Goal: Information Seeking & Learning: Learn about a topic

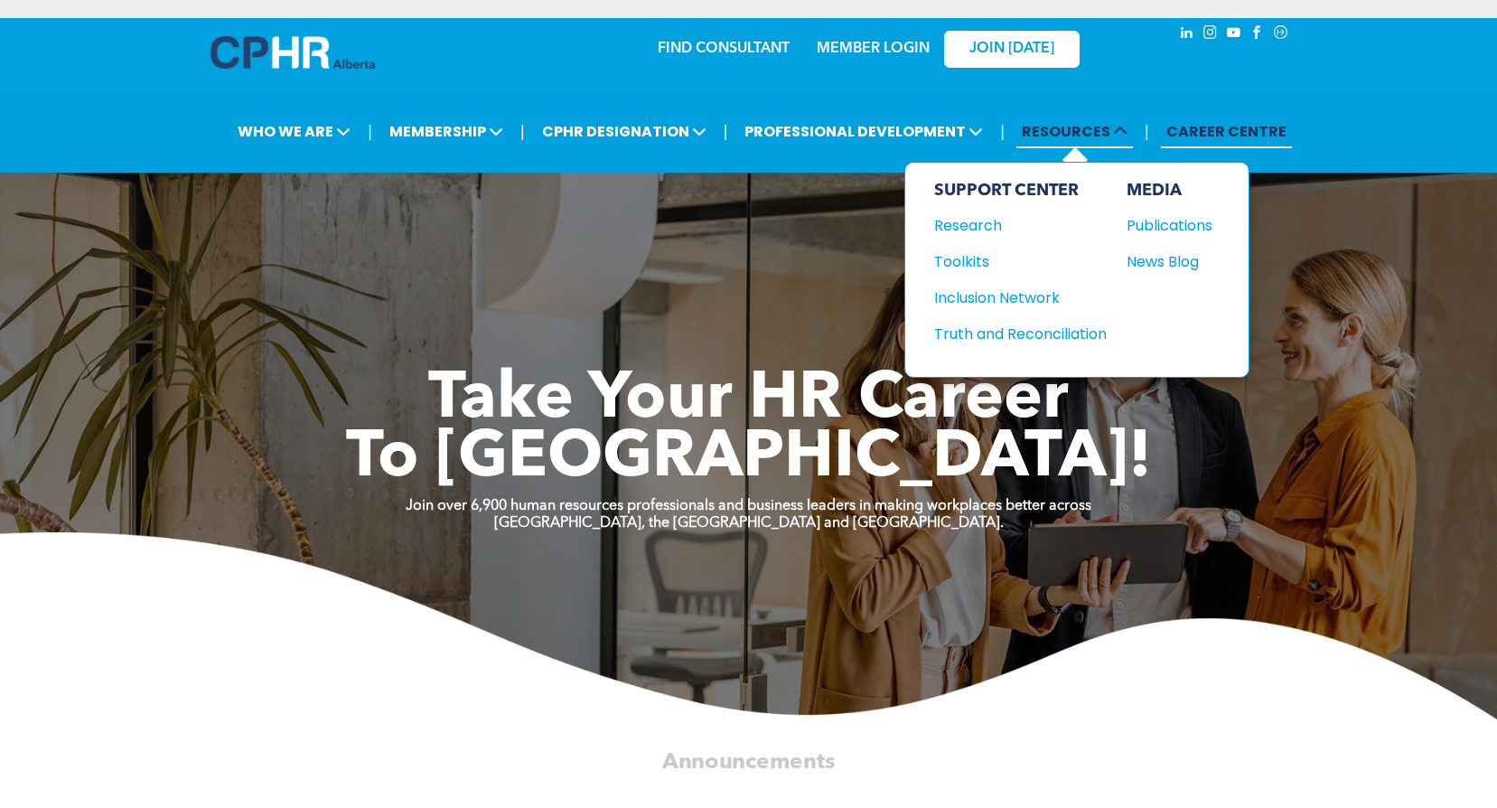
click at [1070, 137] on span "RESOURCES" at bounding box center [1075, 131] width 117 height 33
click at [959, 264] on div "Toolkits" at bounding box center [1011, 261] width 155 height 23
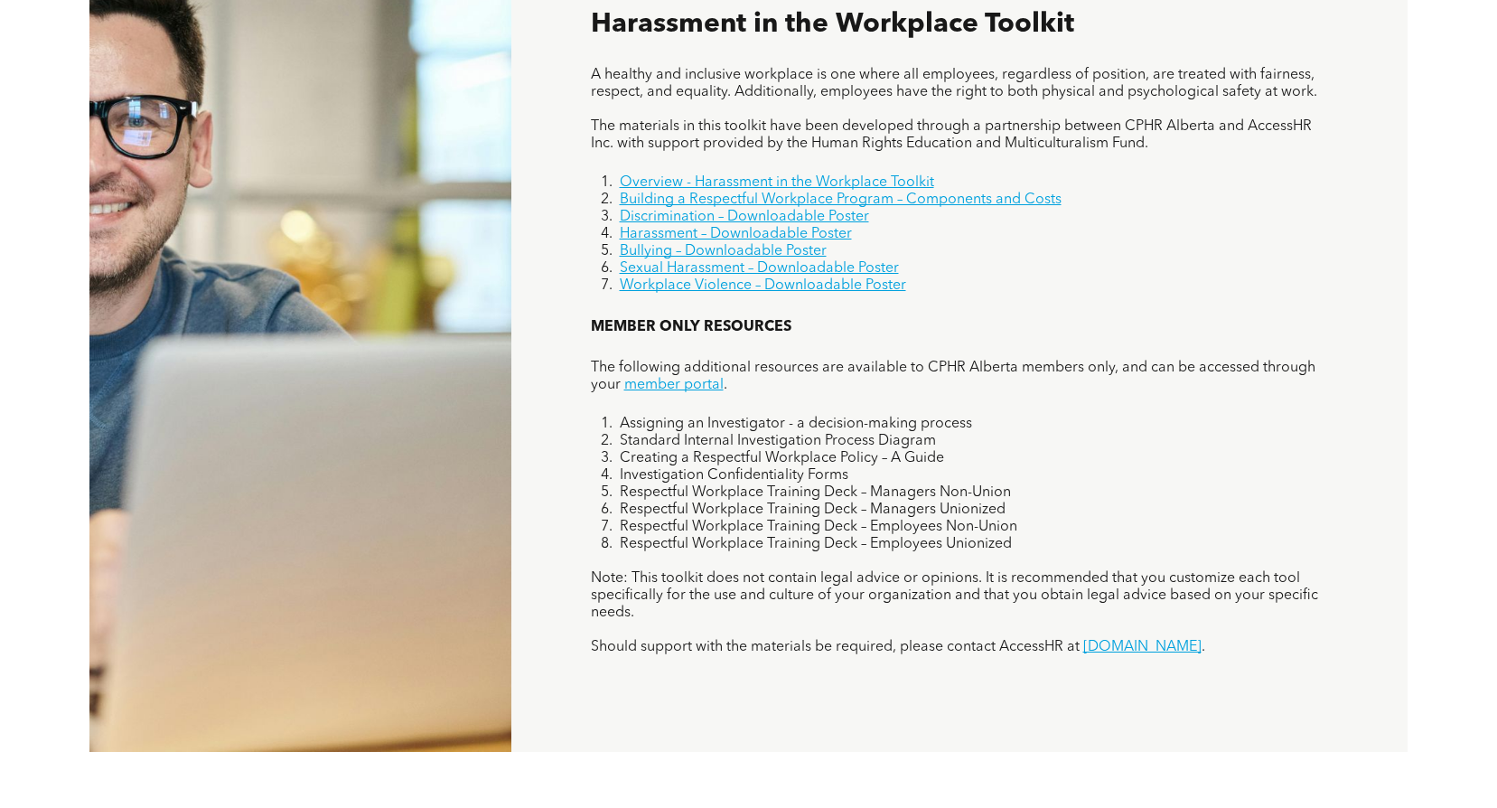
scroll to position [728, 0]
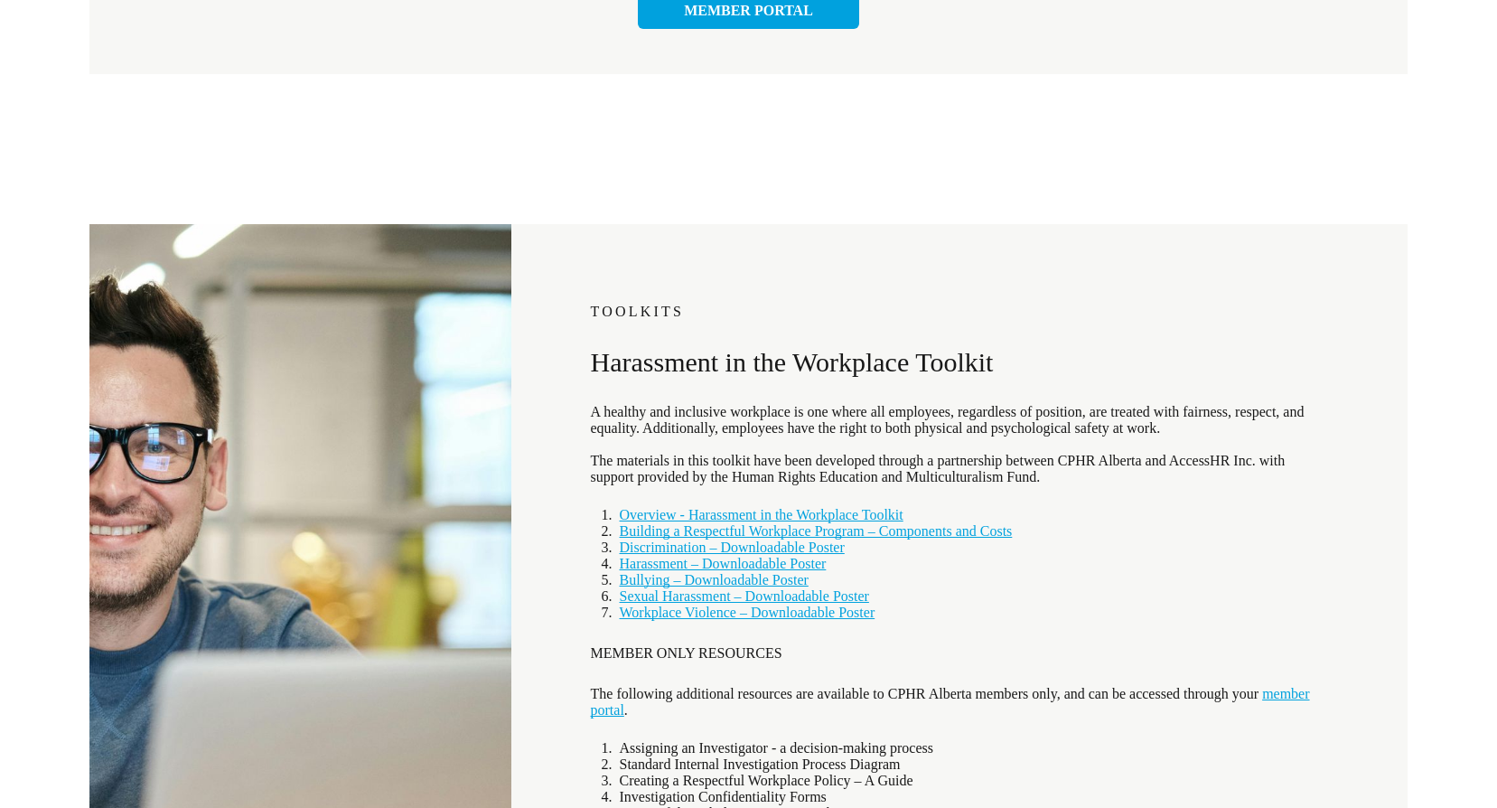
scroll to position [633, 0]
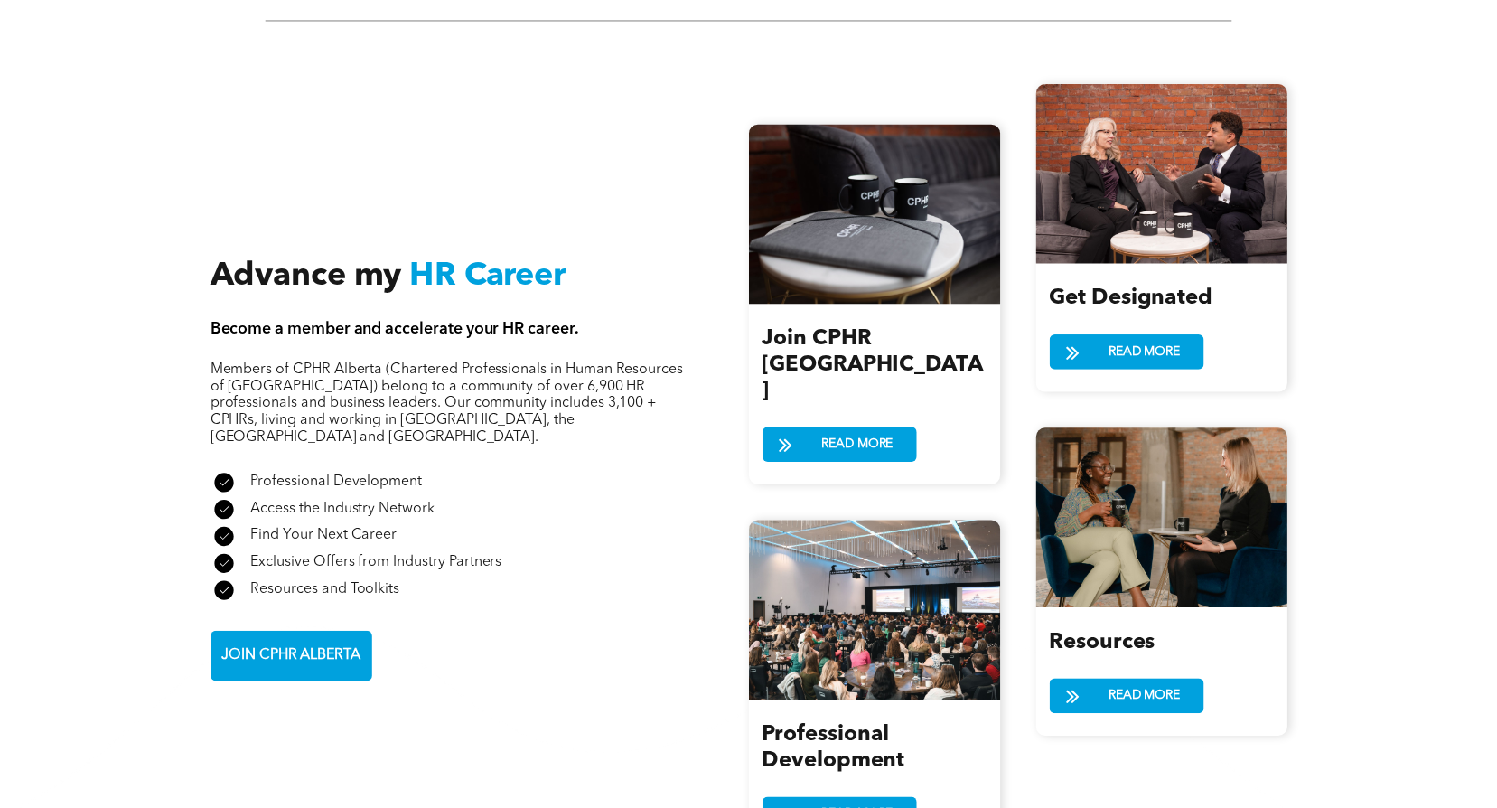
scroll to position [1988, 0]
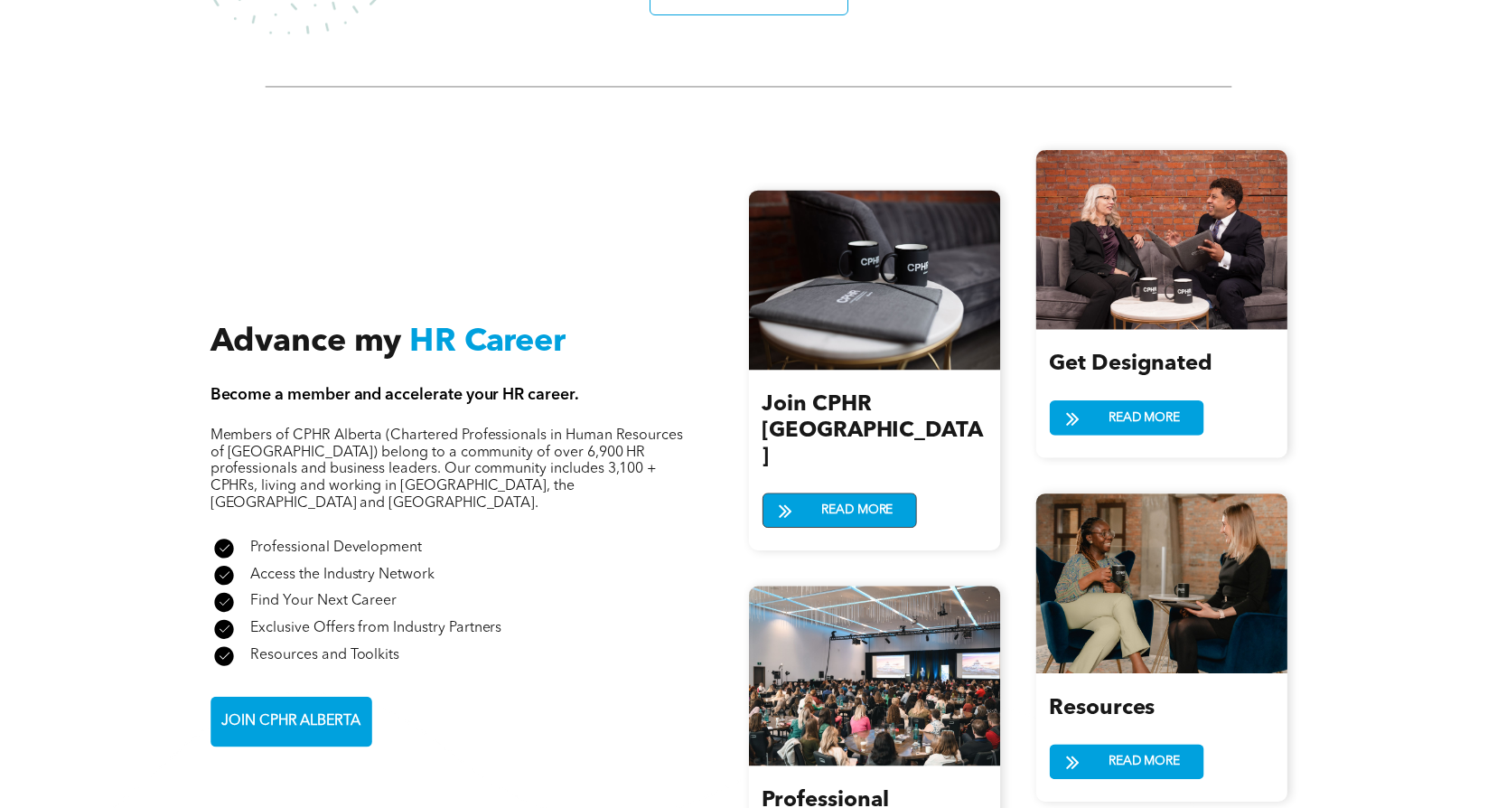
click at [840, 493] on span "READ MORE" at bounding box center [857, 509] width 84 height 33
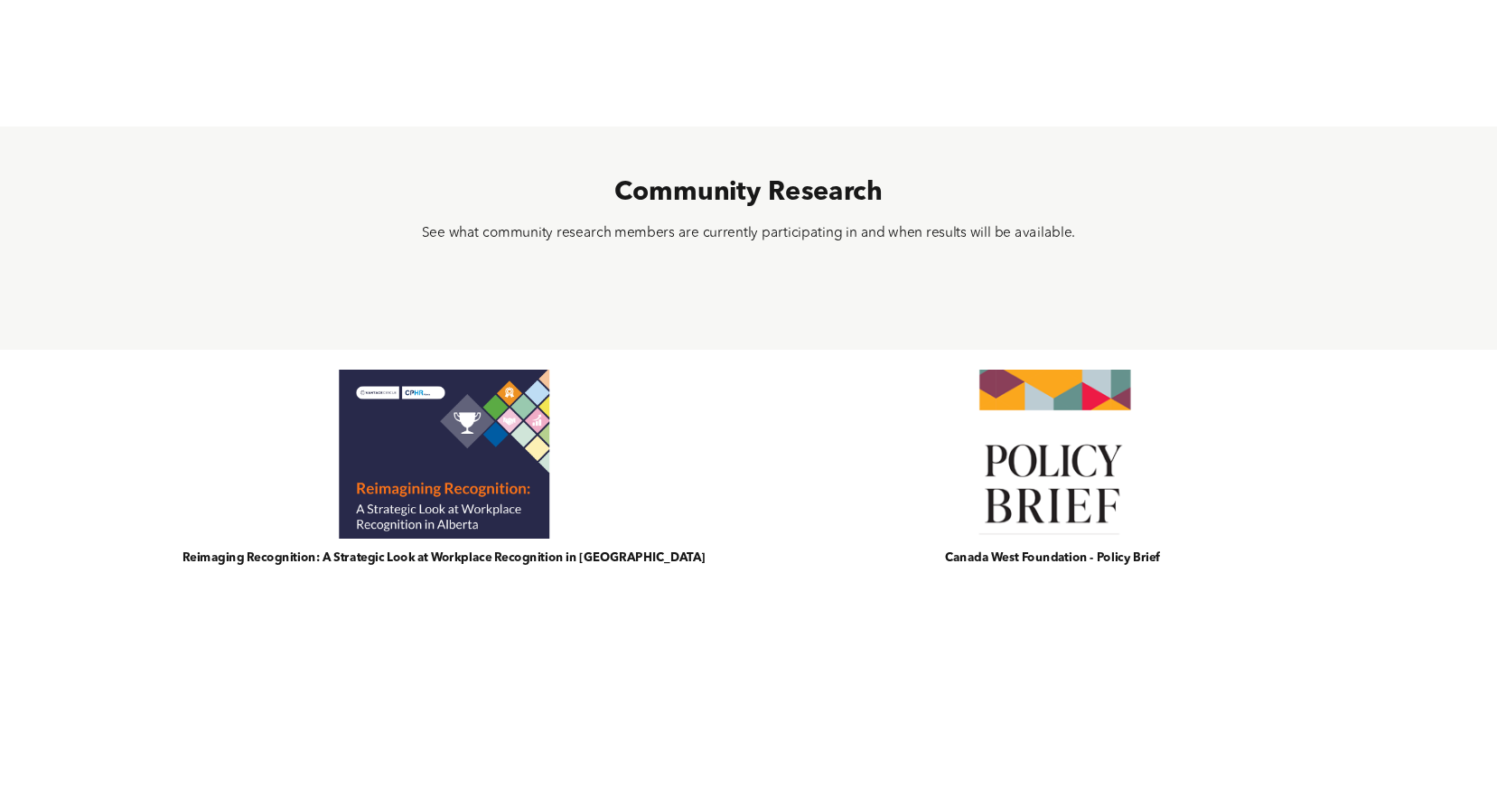
scroll to position [709, 0]
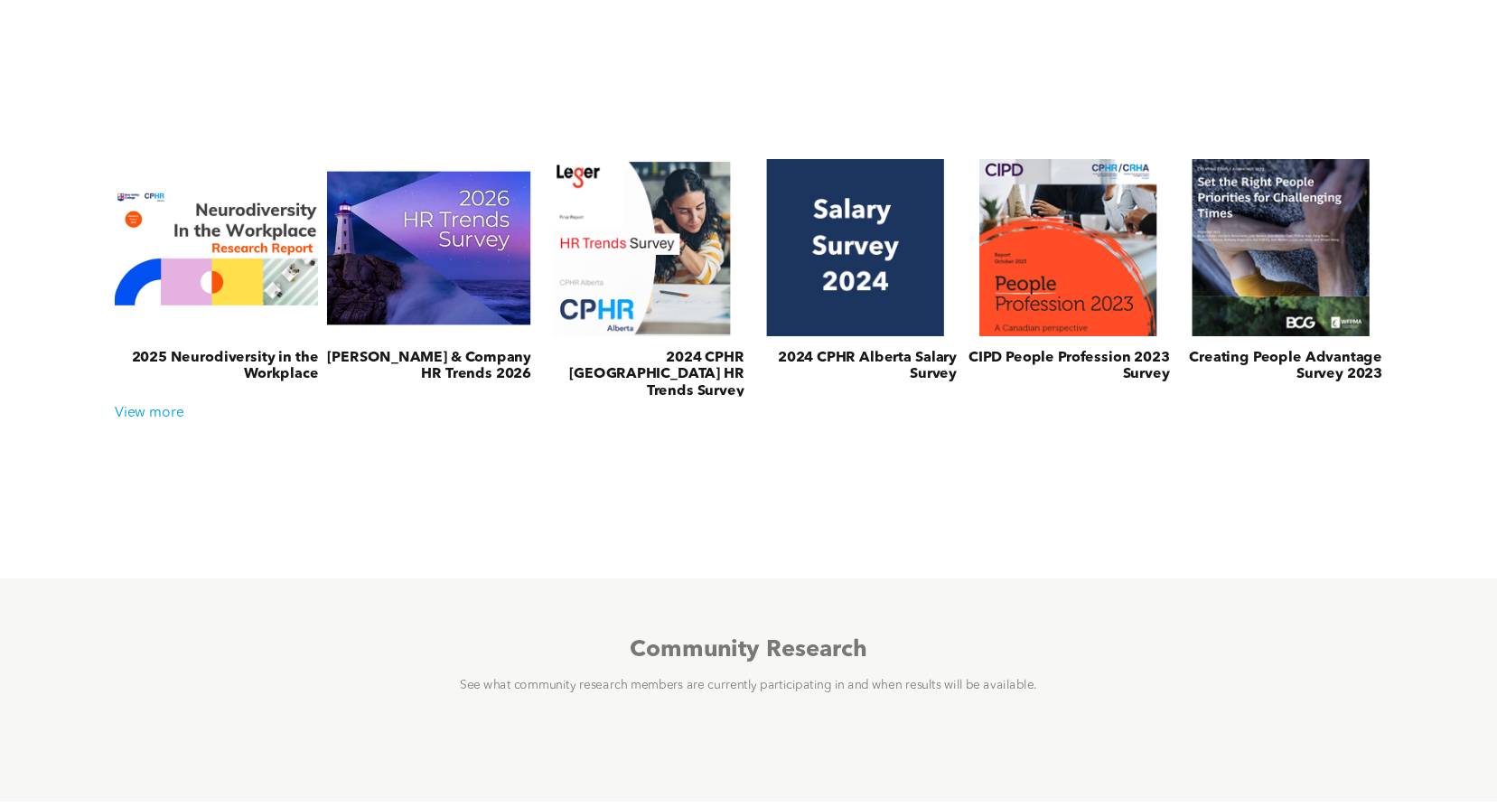
click at [145, 404] on div "2025 Neurodiversity in the Workplace McLean & Company HR Trends 2026 2024 CPHR …" at bounding box center [749, 278] width 1286 height 256
click at [138, 408] on div "View more" at bounding box center [749, 414] width 1286 height 17
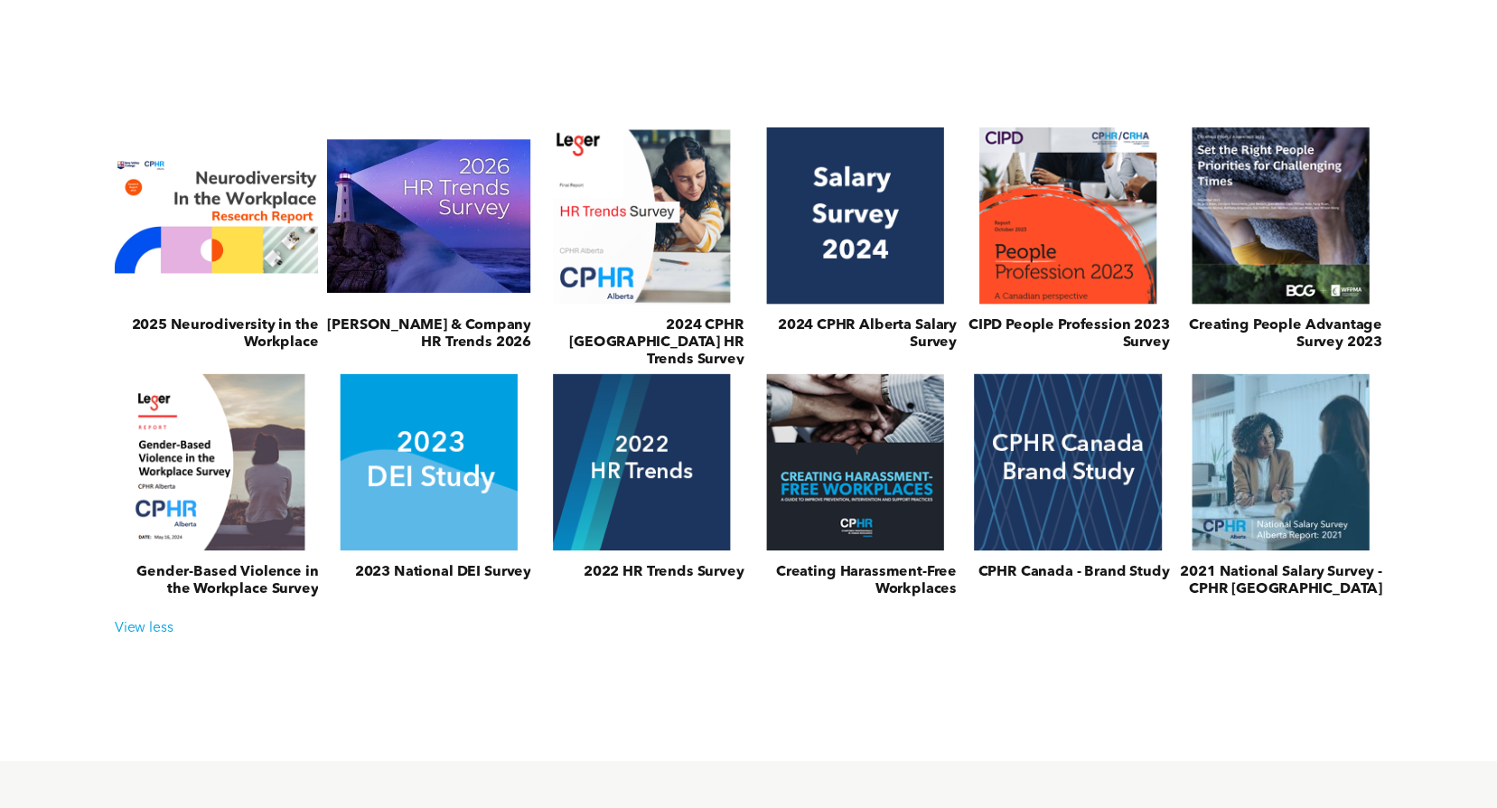
click at [1113, 503] on link at bounding box center [1068, 463] width 216 height 188
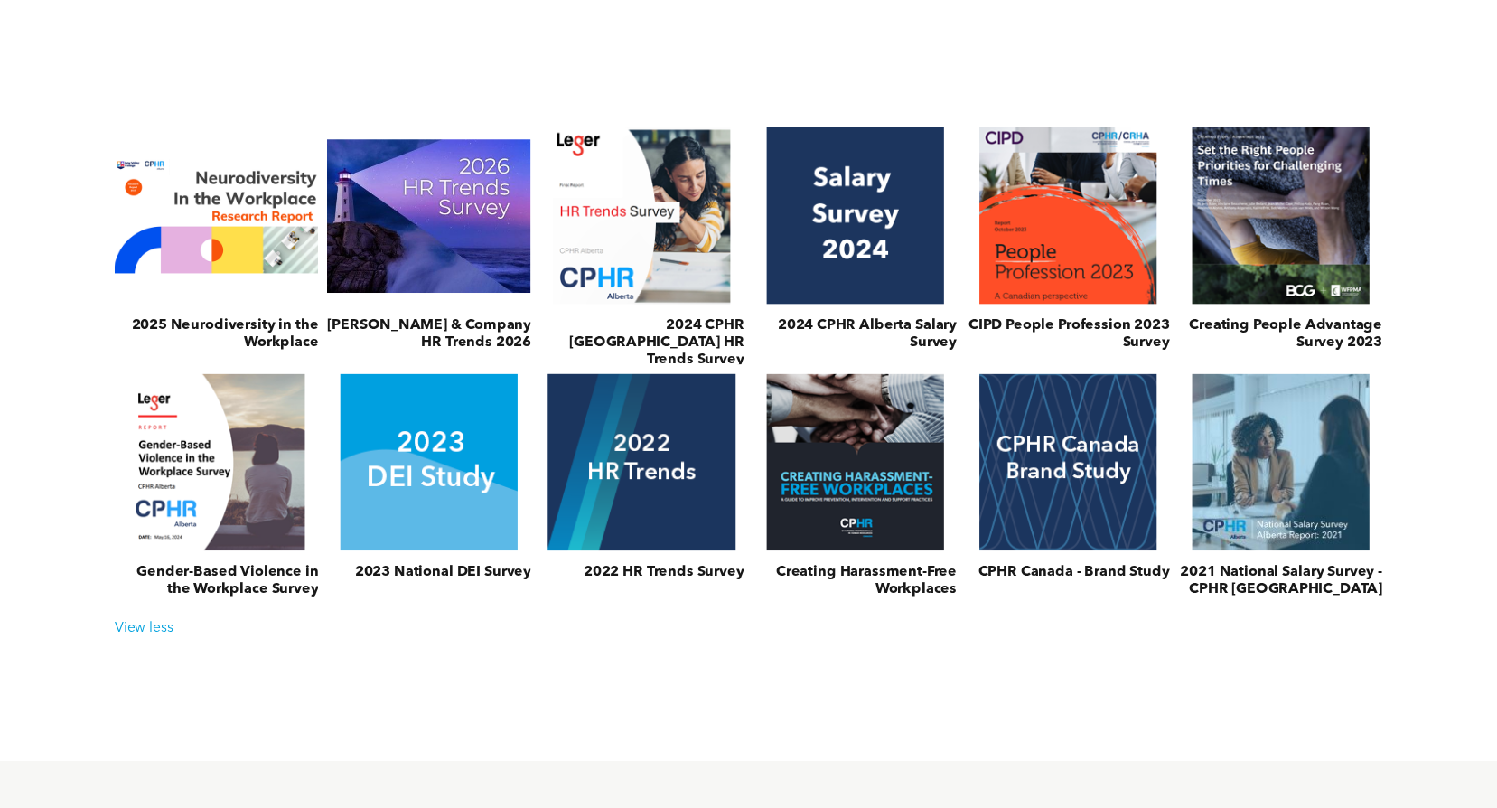
click at [671, 537] on link at bounding box center [642, 463] width 216 height 188
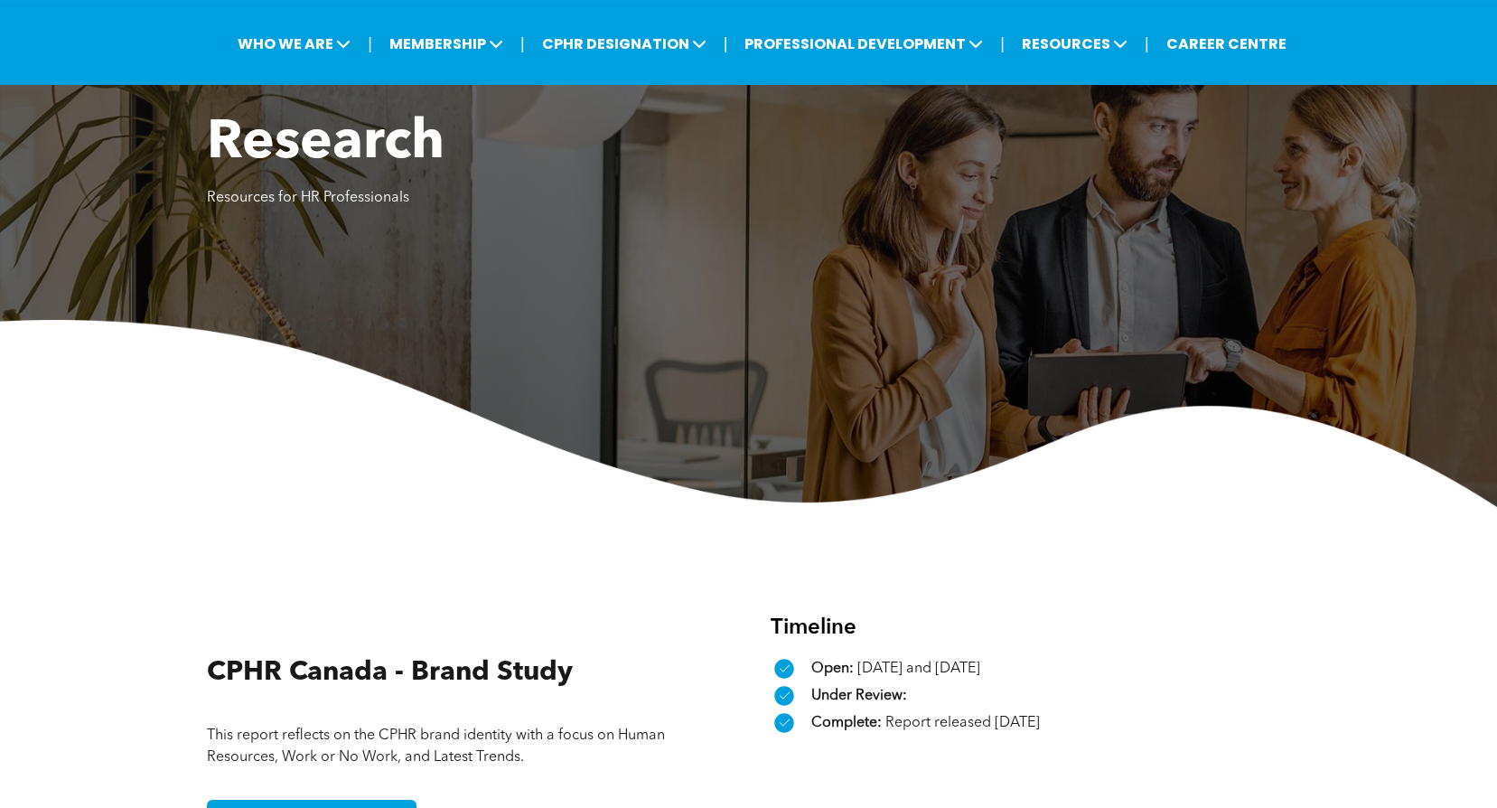
scroll to position [84, 0]
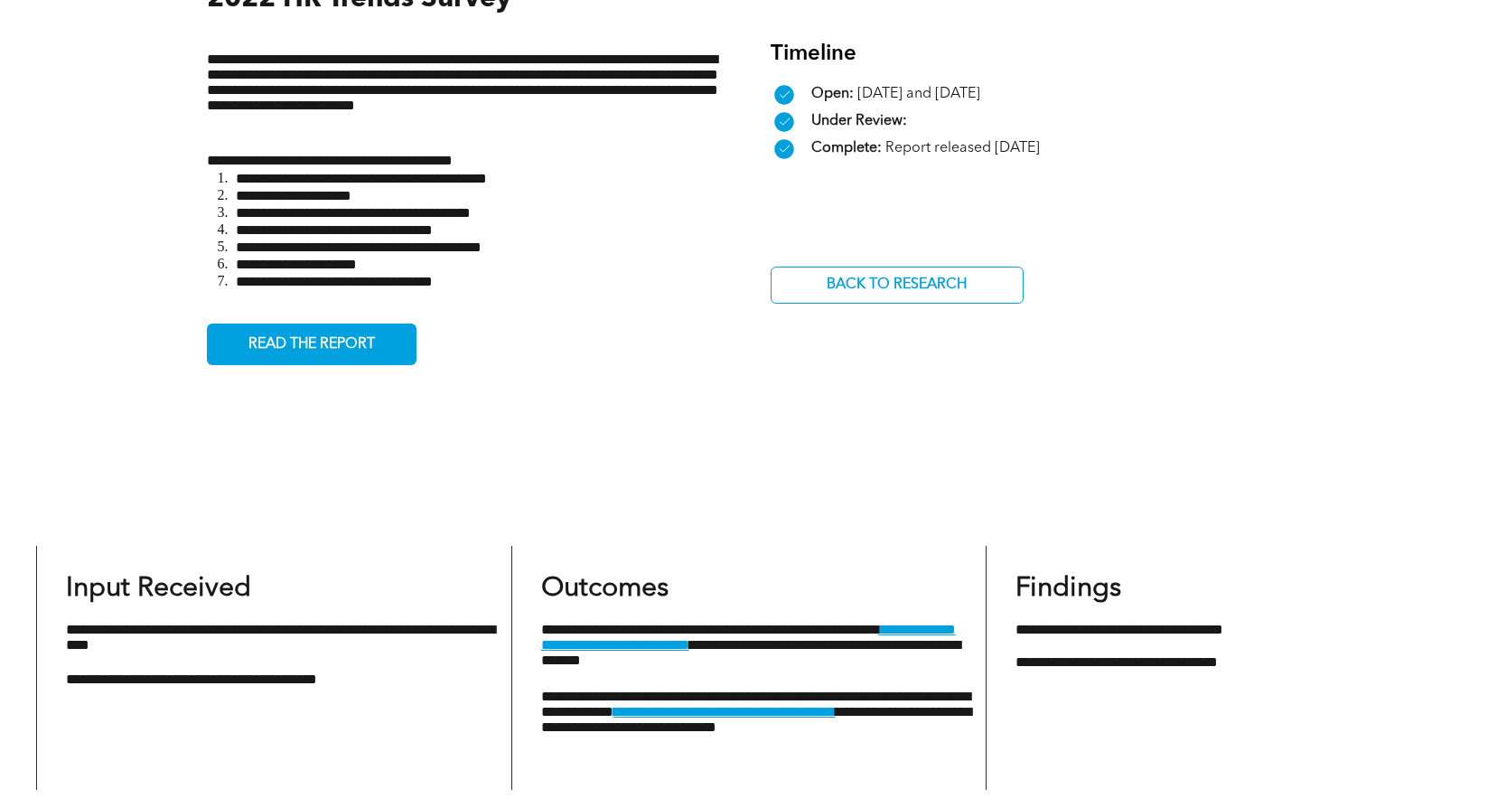
scroll to position [723, 0]
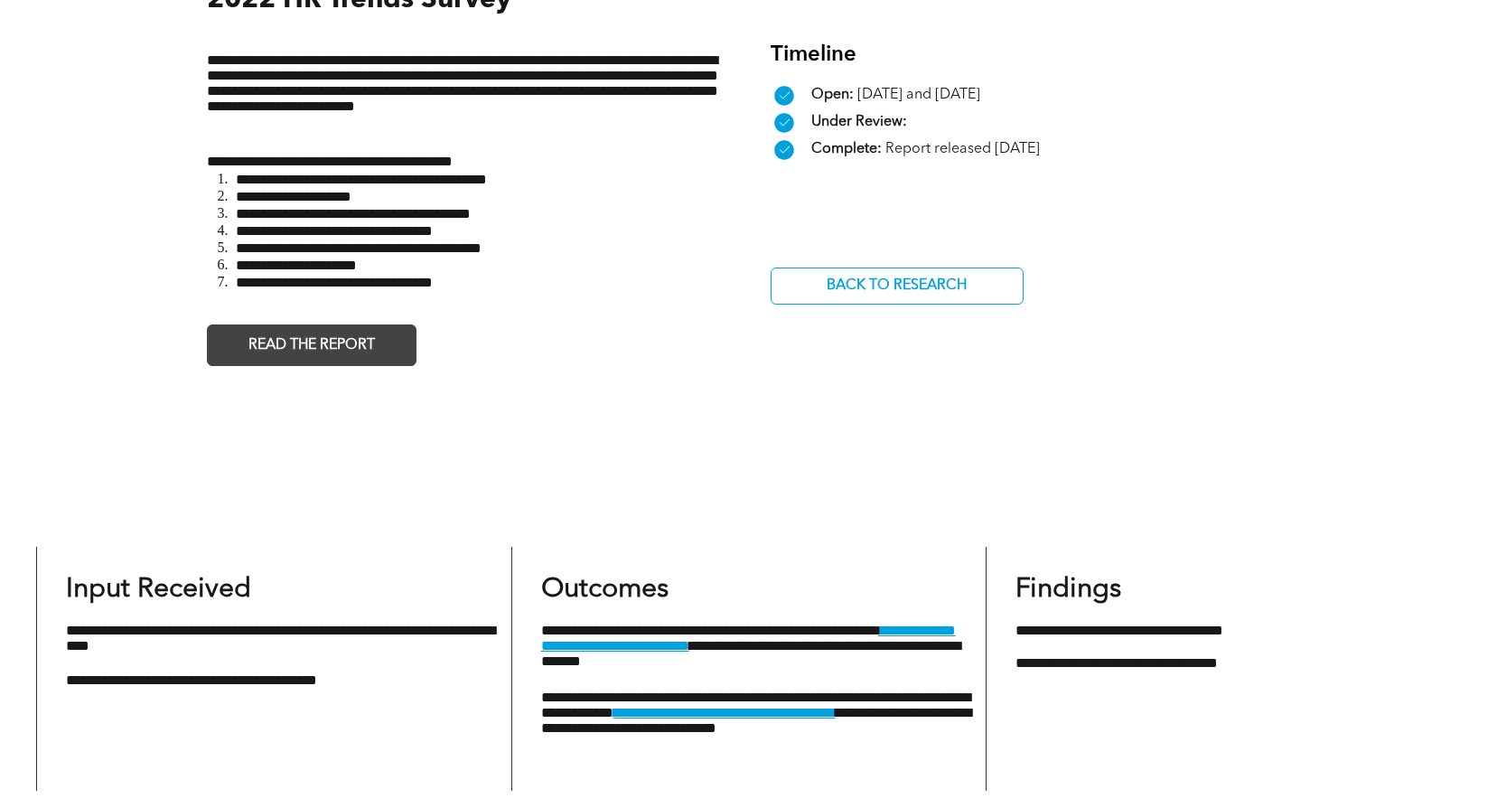
click at [376, 340] on span "READ THE REPORT" at bounding box center [311, 345] width 139 height 35
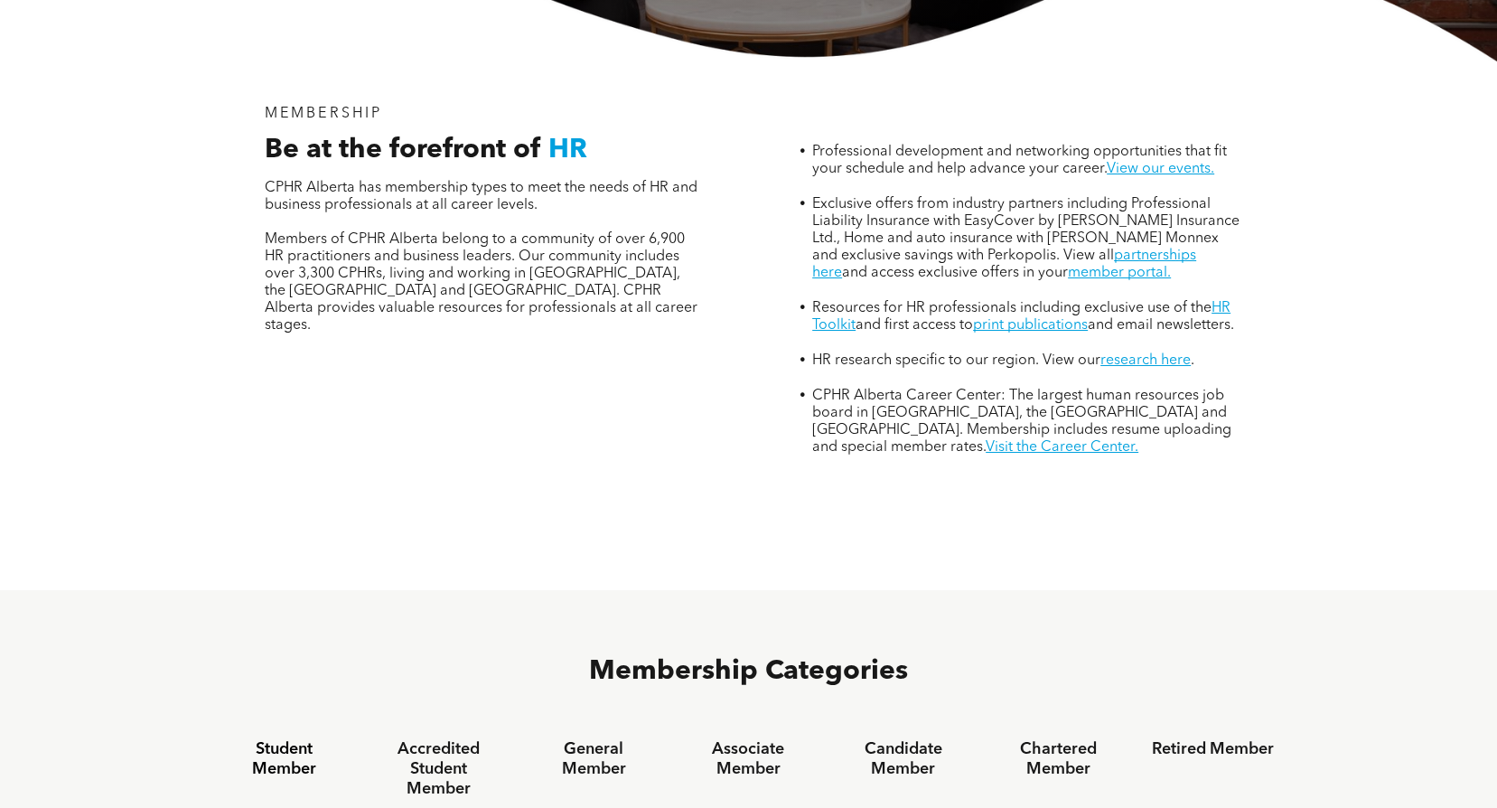
scroll to position [1175, 0]
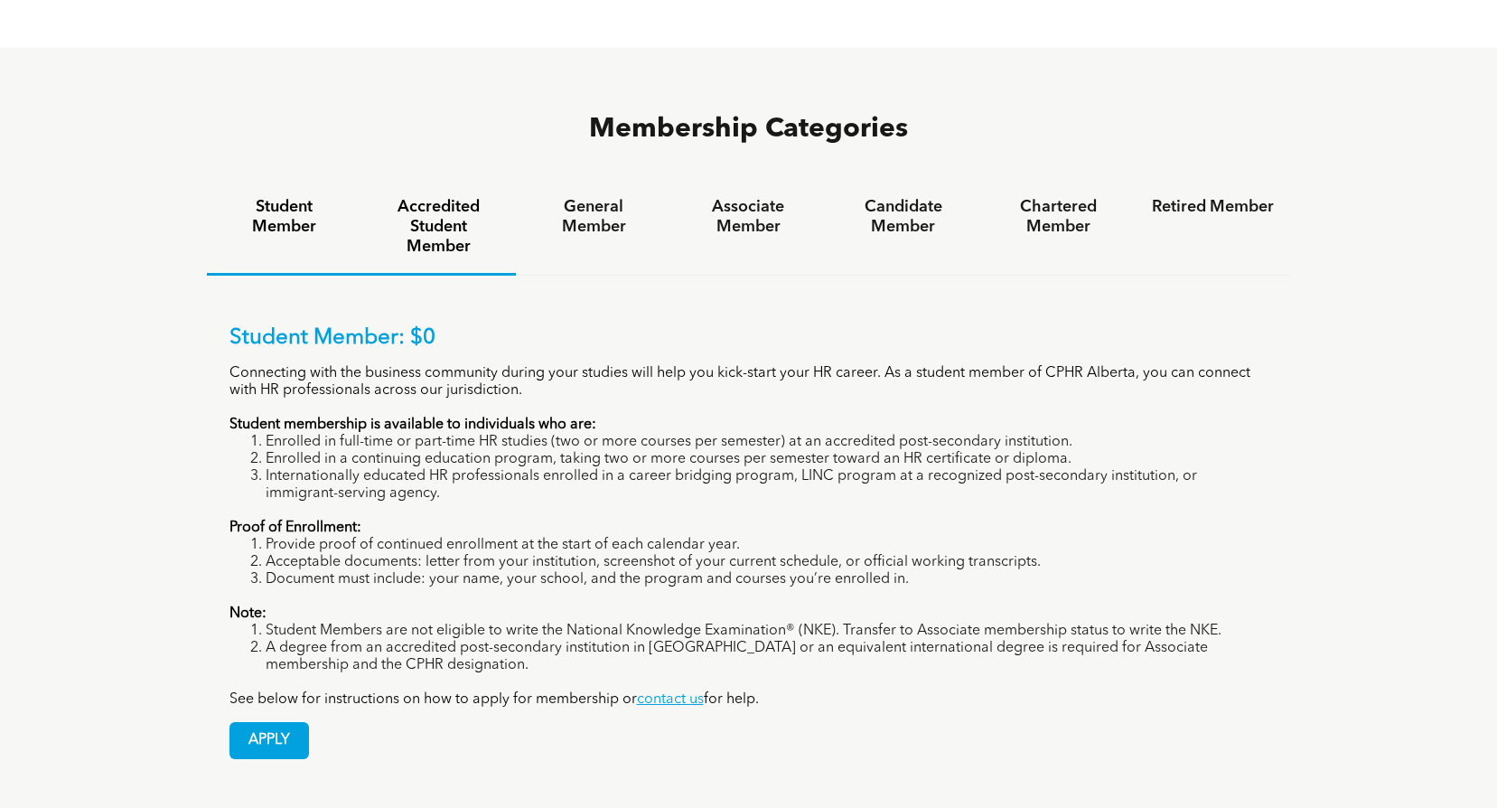
click at [430, 197] on h4 "Accredited Student Member" at bounding box center [439, 227] width 122 height 60
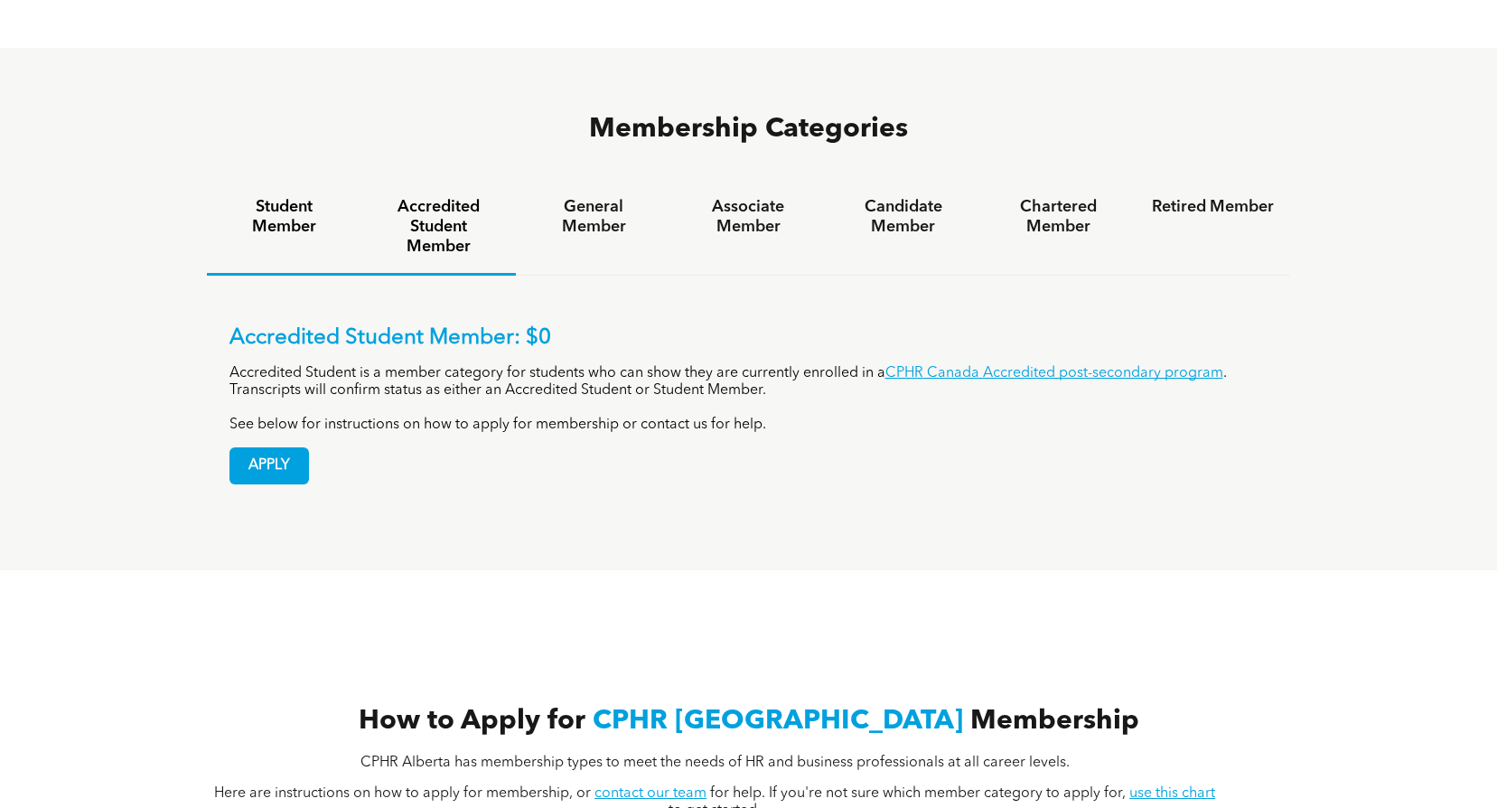
click at [277, 197] on h4 "Student Member" at bounding box center [284, 217] width 122 height 40
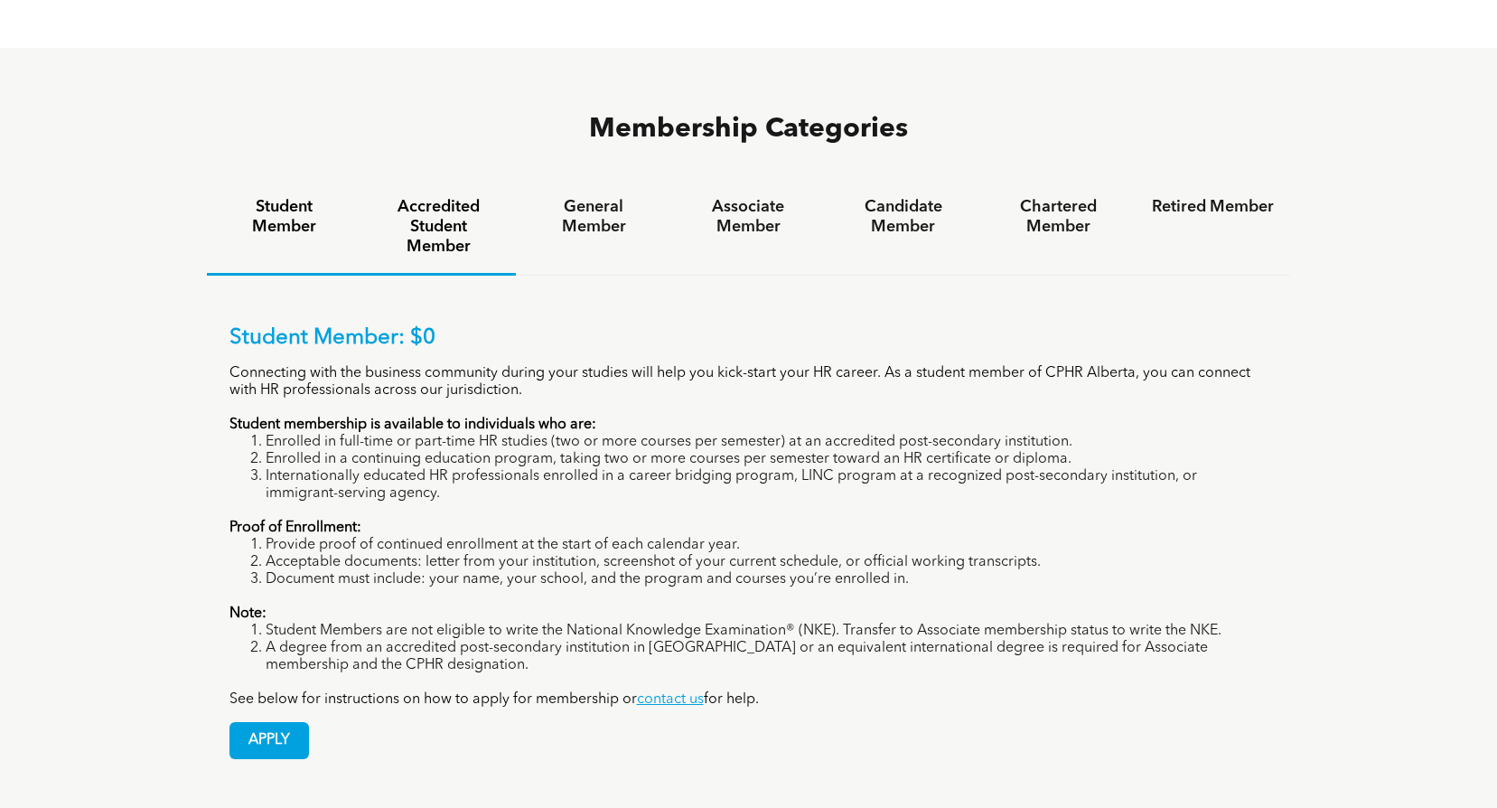
click at [474, 197] on h4 "Accredited Student Member" at bounding box center [439, 227] width 122 height 60
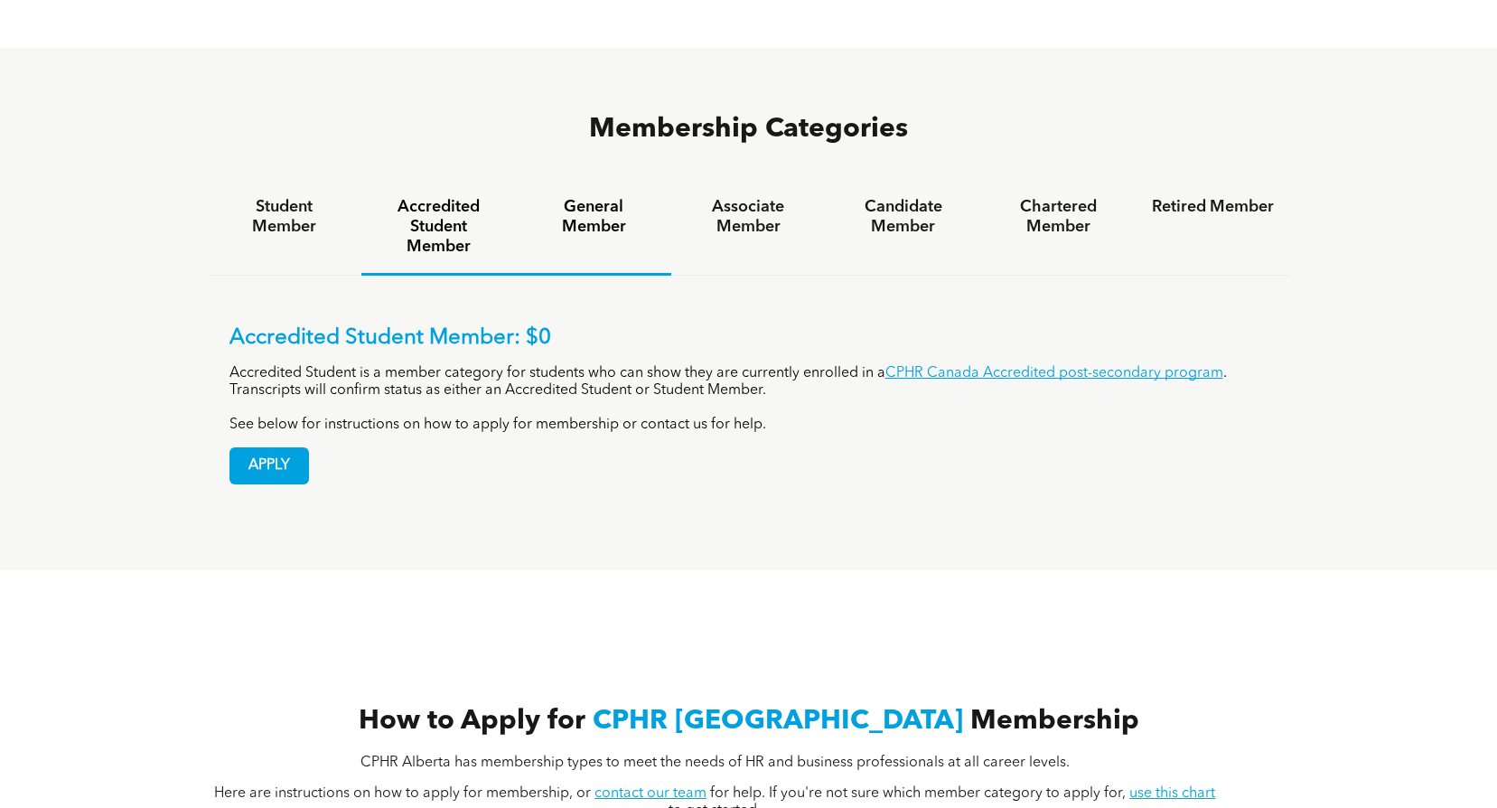
click at [586, 197] on h4 "General Member" at bounding box center [593, 217] width 122 height 40
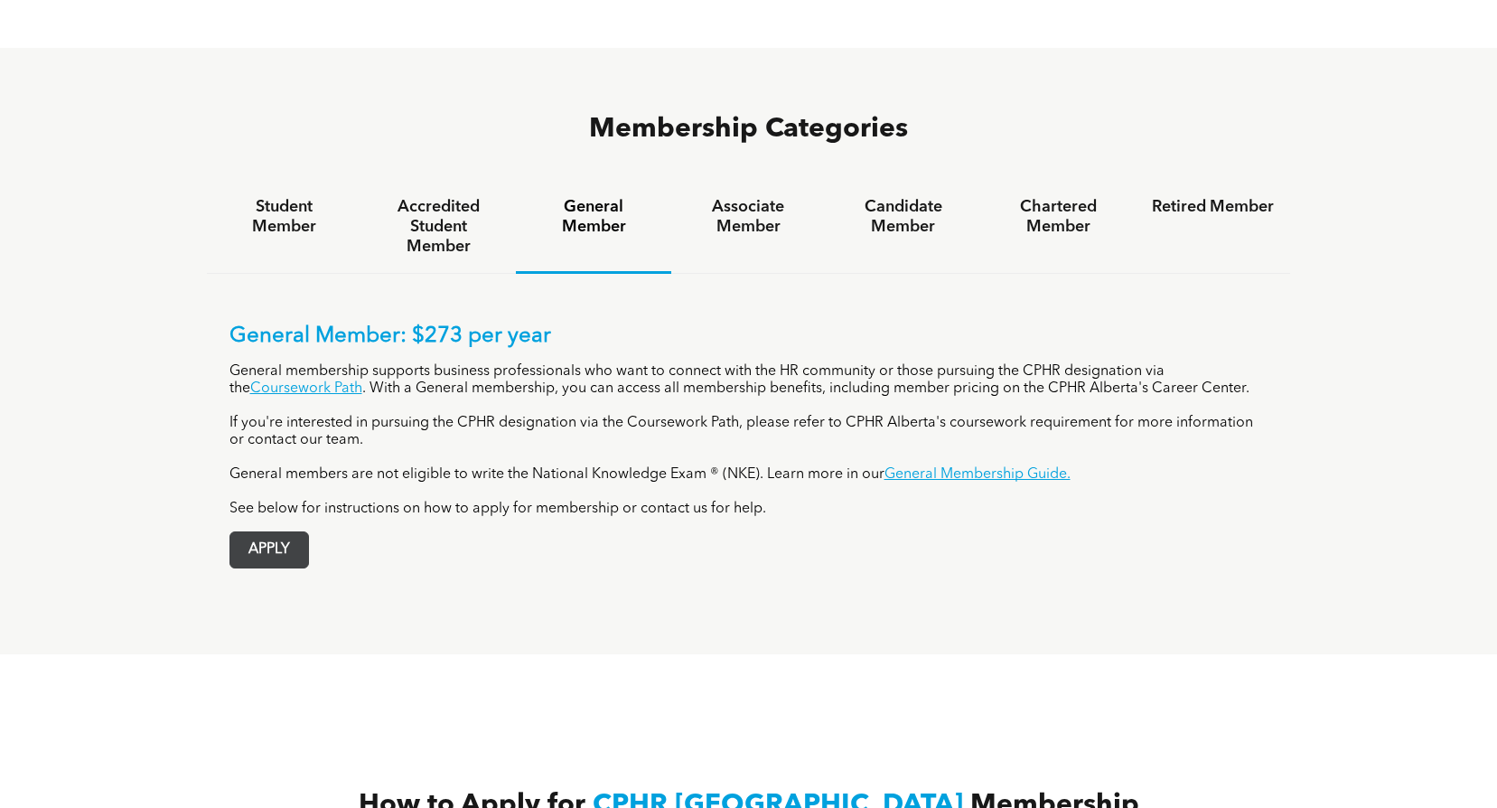
click at [283, 532] on span "APPLY" at bounding box center [269, 549] width 78 height 35
click at [235, 532] on span "APPLY" at bounding box center [269, 549] width 78 height 35
click at [762, 197] on h4 "Associate Member" at bounding box center [749, 217] width 122 height 40
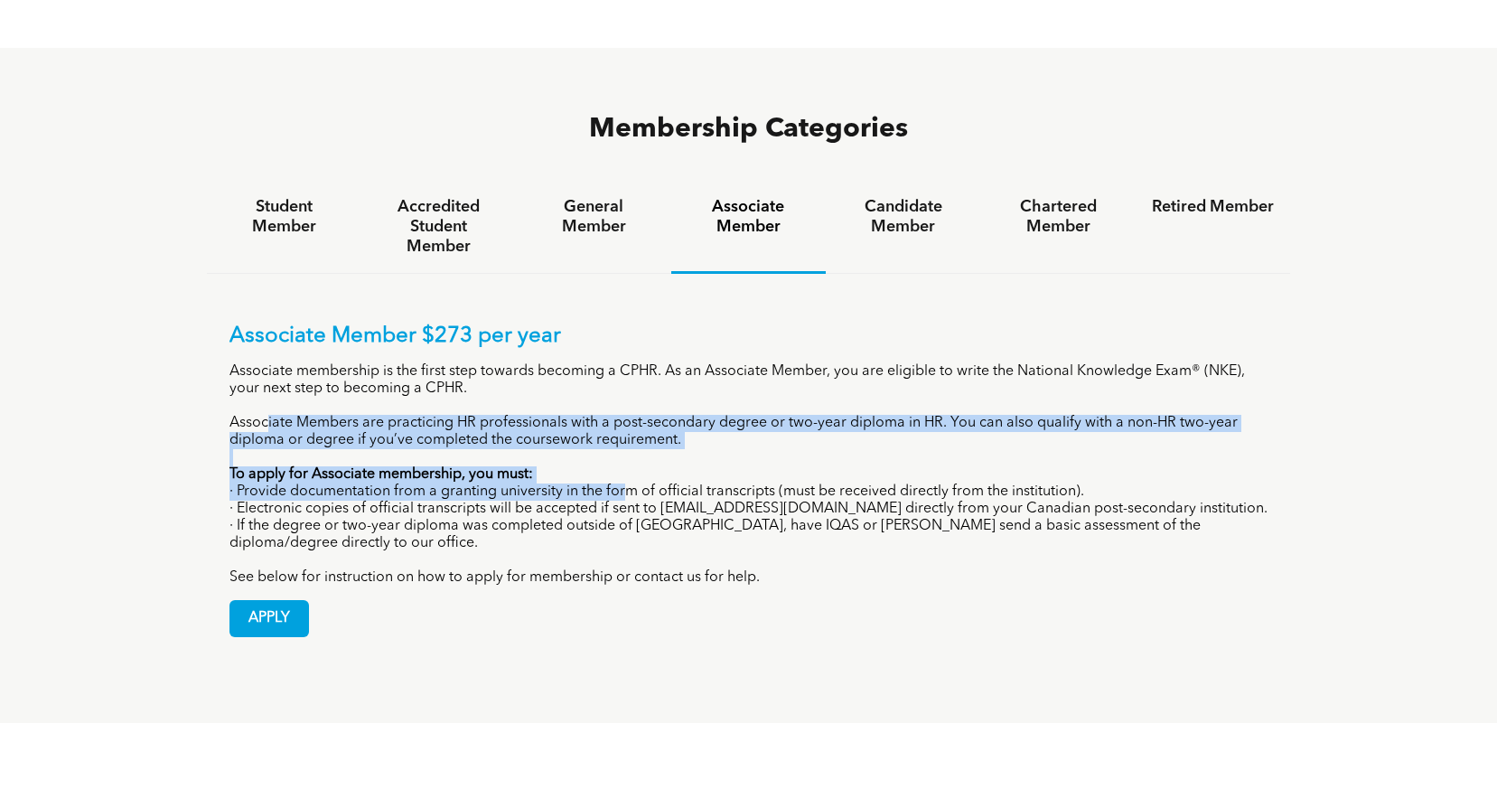
drag, startPoint x: 268, startPoint y: 334, endPoint x: 627, endPoint y: 410, distance: 366.7
click at [627, 410] on div "Associate Member $273 per year Associate membership is the first step towards b…" at bounding box center [749, 455] width 1039 height 263
